Goal: Information Seeking & Learning: Check status

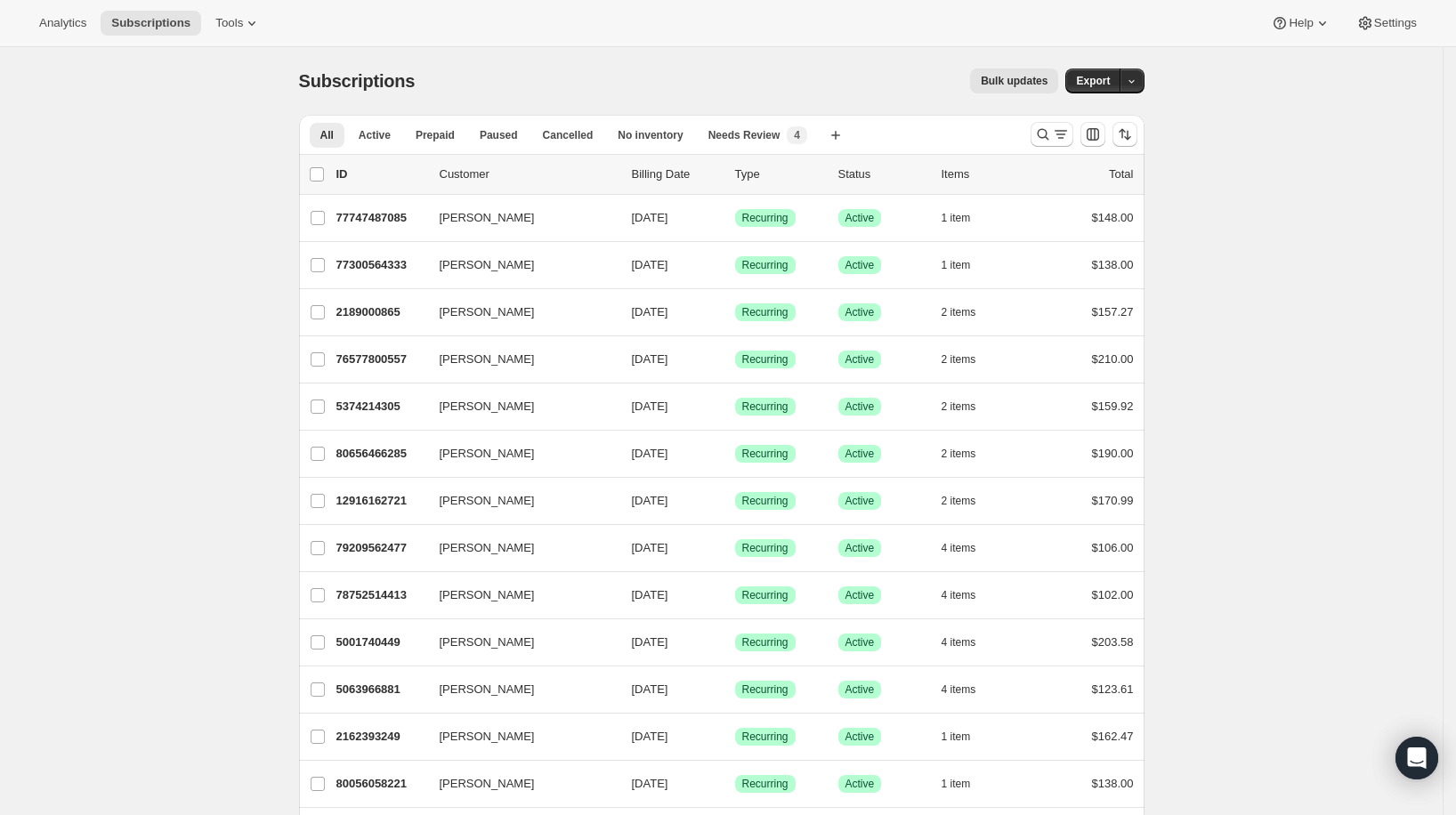
drag, startPoint x: 167, startPoint y: 219, endPoint x: 193, endPoint y: 171, distance: 54.6
click at [75, 25] on span "Analytics" at bounding box center [62, 23] width 48 height 14
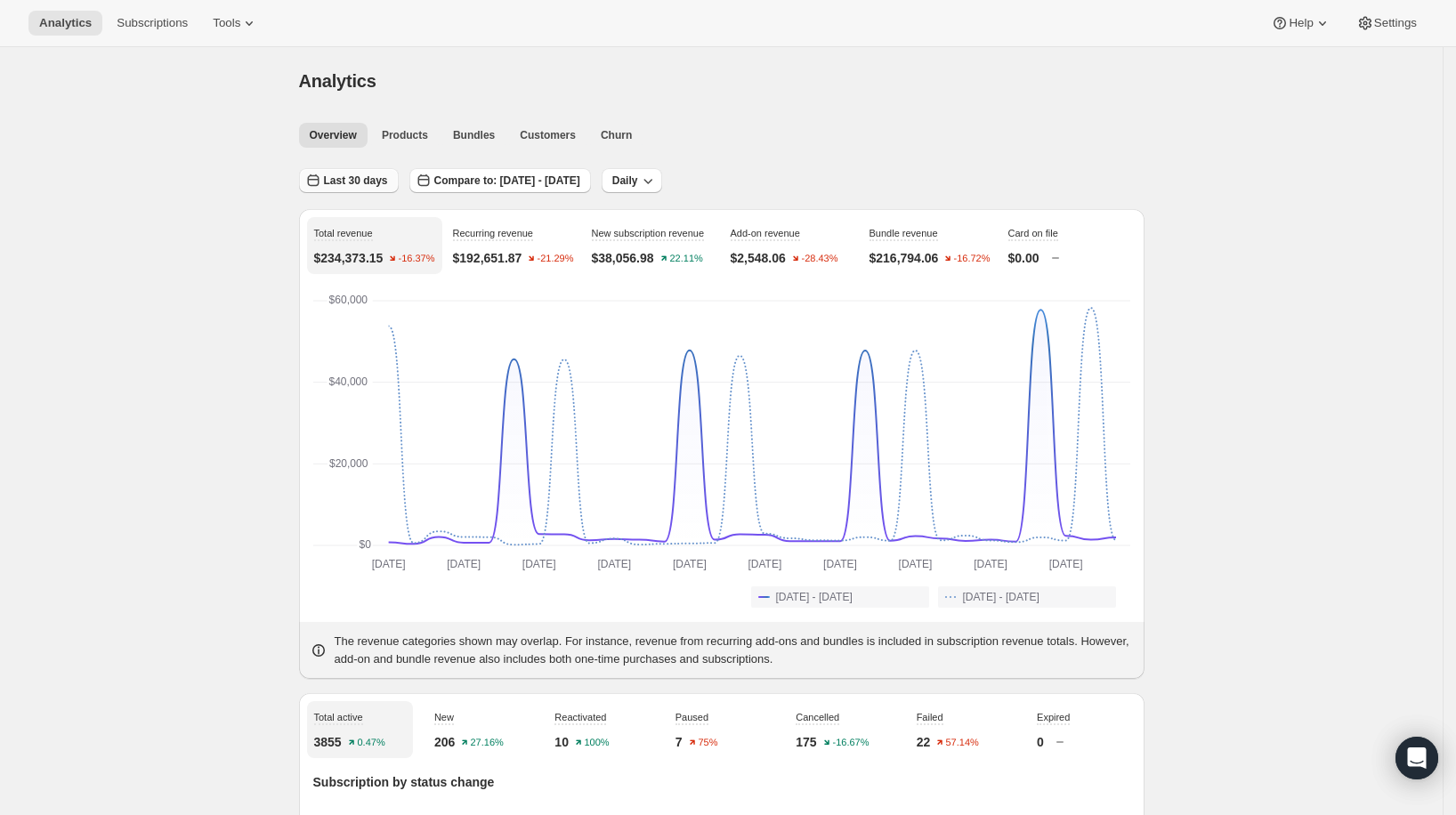
click at [348, 184] on span "Last 30 days" at bounding box center [356, 180] width 64 height 14
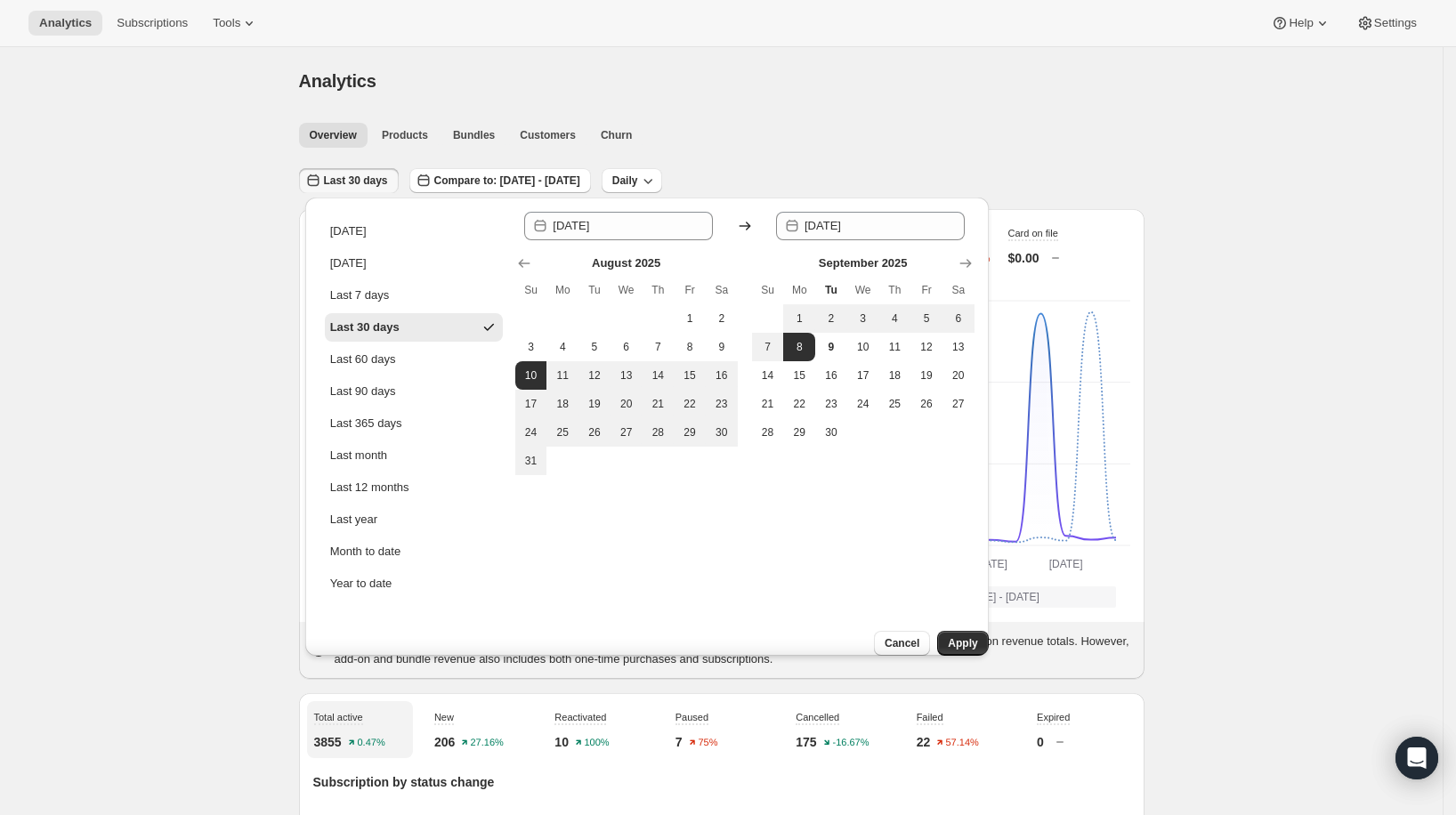
click at [384, 248] on ul "[DATE] [DATE] Last 7 days Last 30 days Last 60 days Last 90 days Last 365 days …" at bounding box center [413, 408] width 178 height 381
click at [382, 253] on button "[DATE]" at bounding box center [413, 263] width 178 height 29
type input "[DATE]"
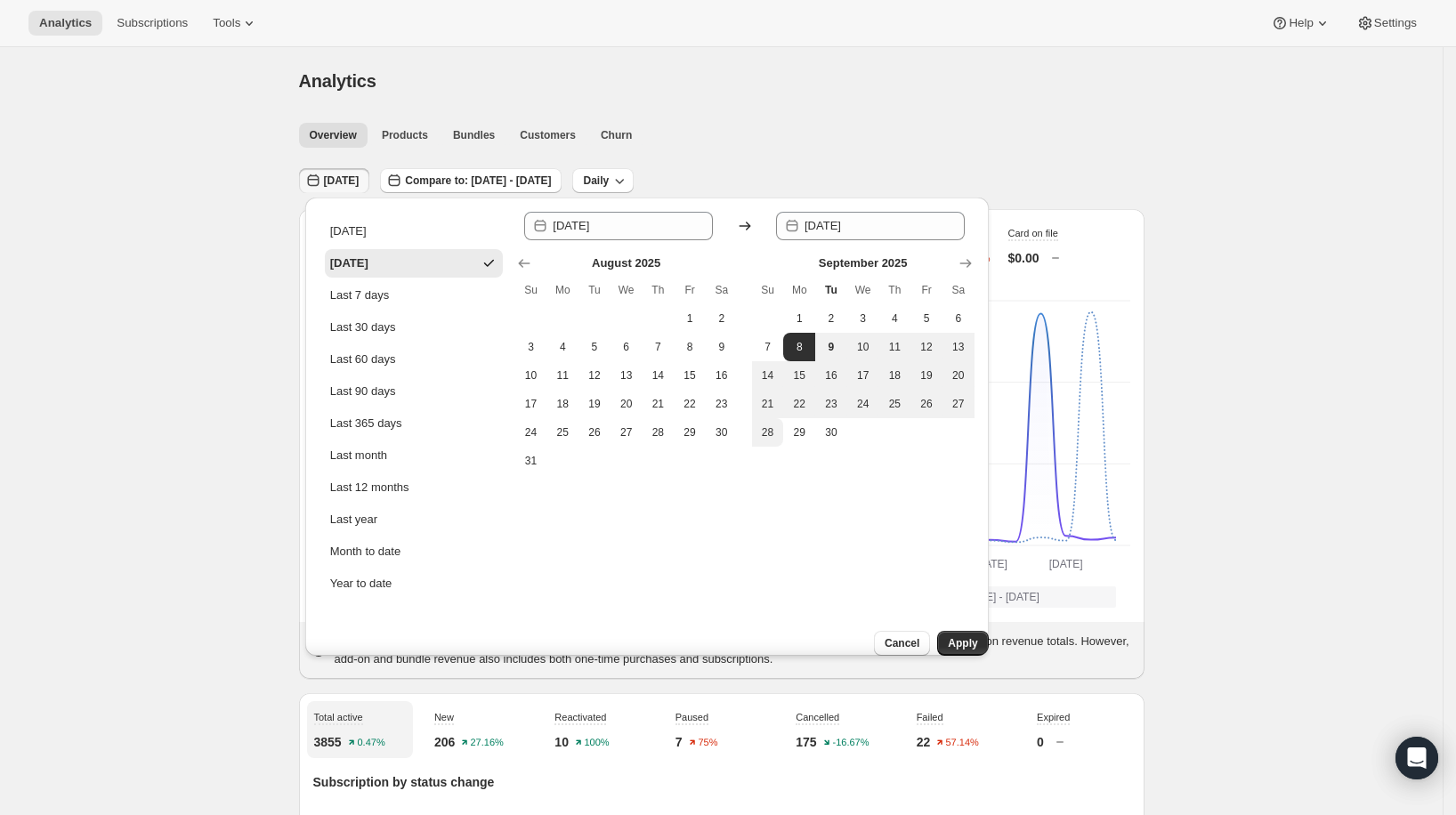
click at [943, 631] on button "Apply" at bounding box center [962, 642] width 51 height 25
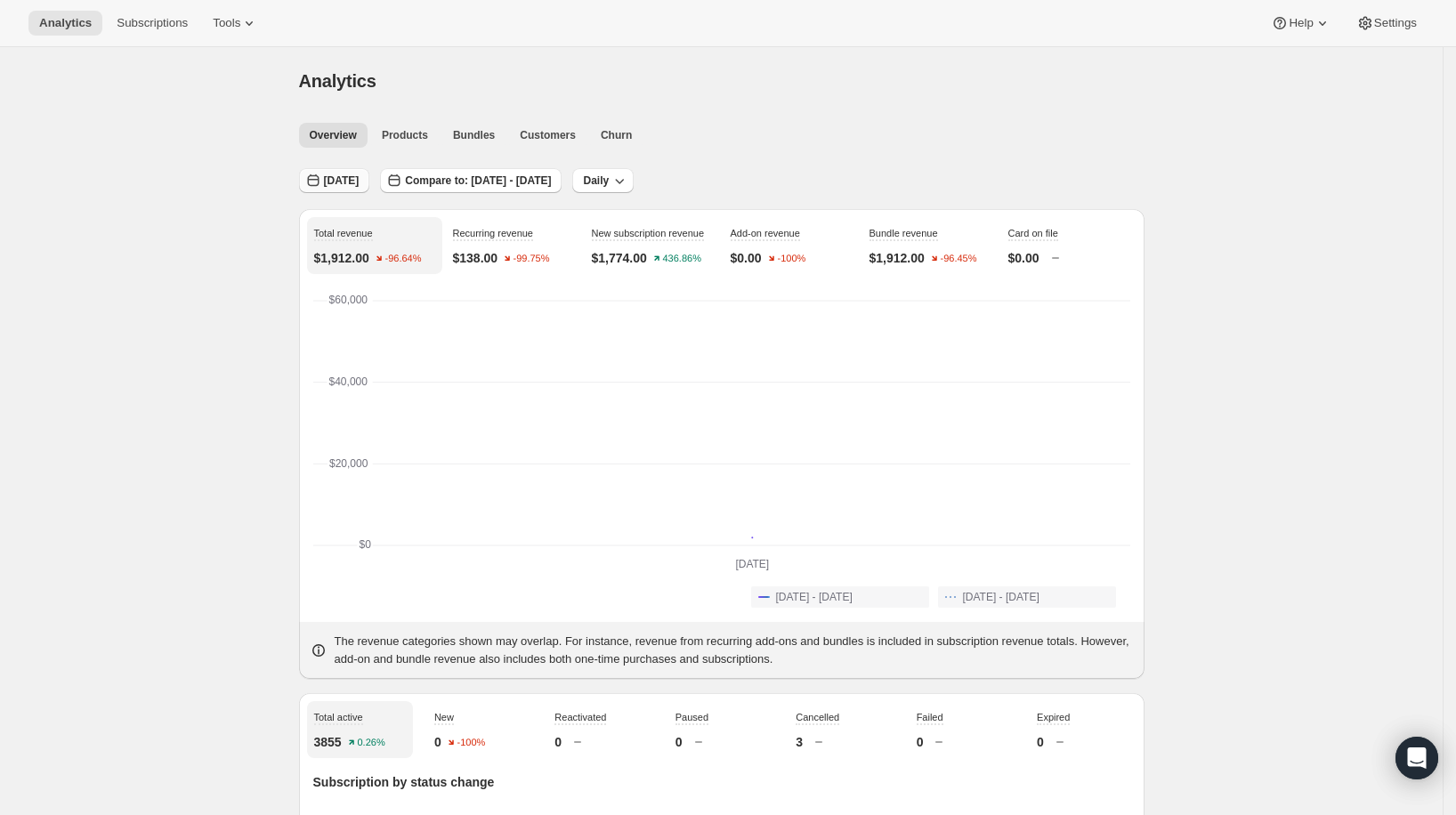
click at [352, 180] on span "[DATE]" at bounding box center [342, 180] width 36 height 14
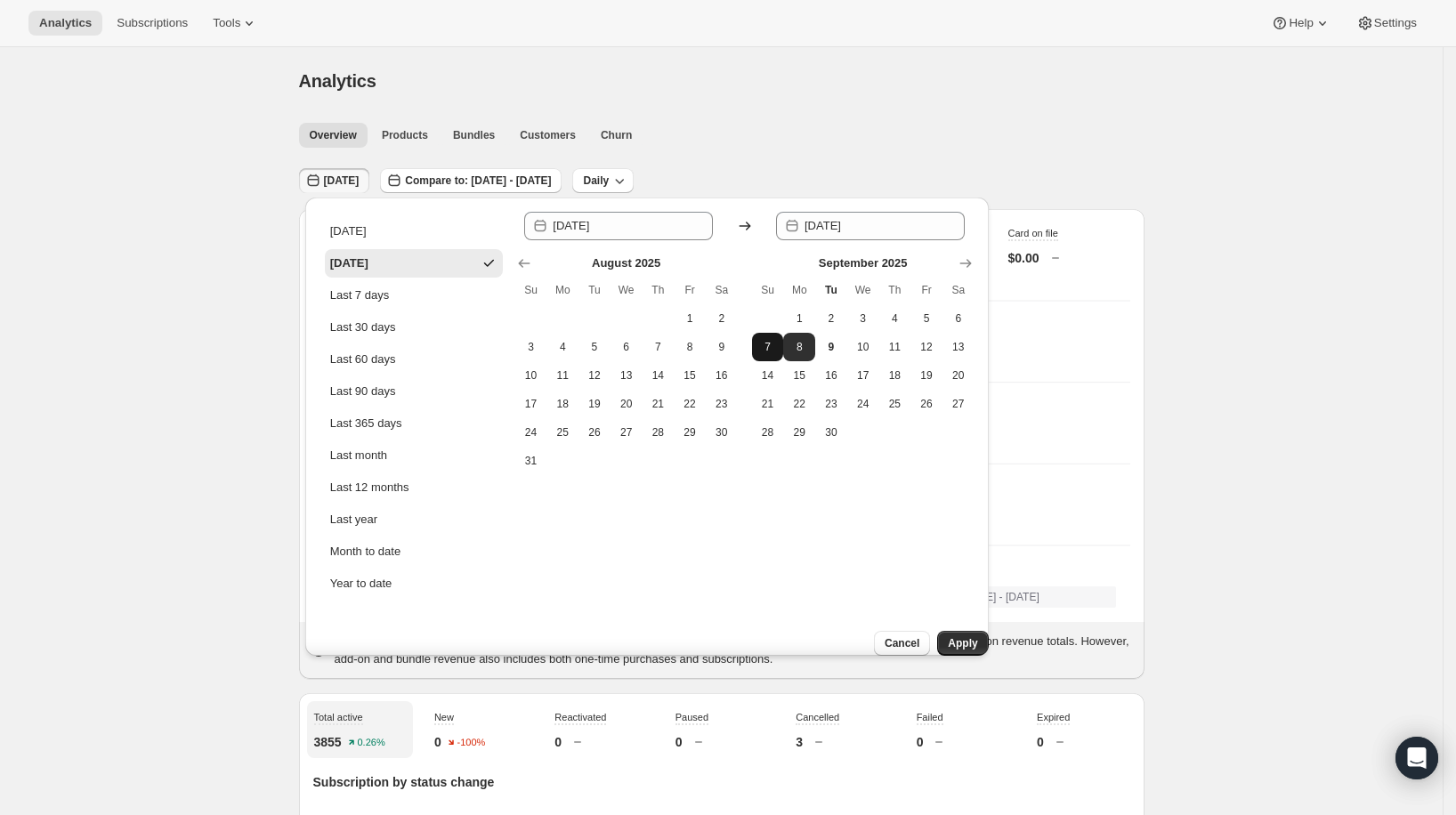
click at [774, 340] on span "7" at bounding box center [768, 347] width 18 height 14
type input "[DATE]"
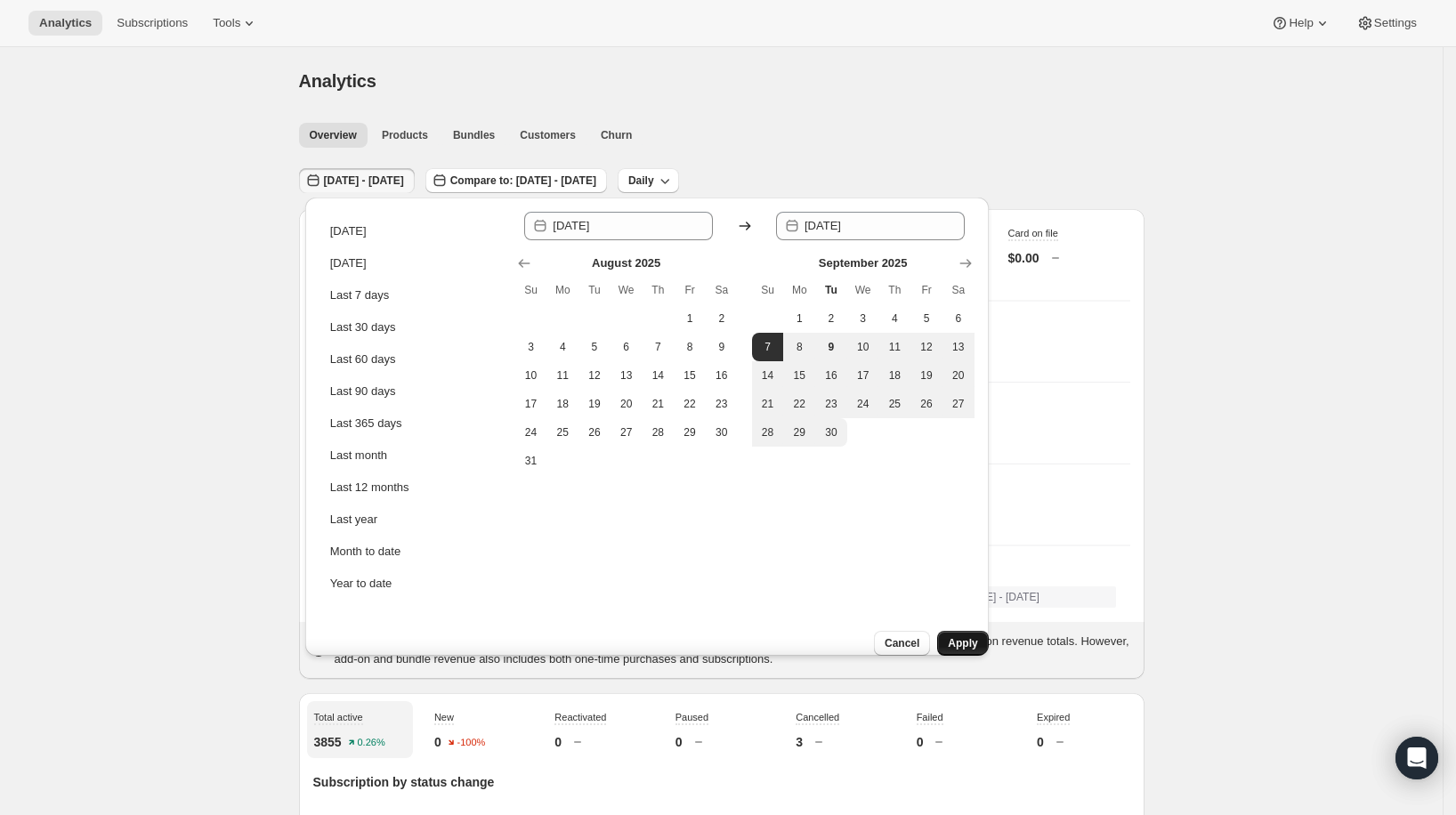
click at [944, 636] on button "Apply" at bounding box center [962, 642] width 51 height 25
